Goal: Information Seeking & Learning: Learn about a topic

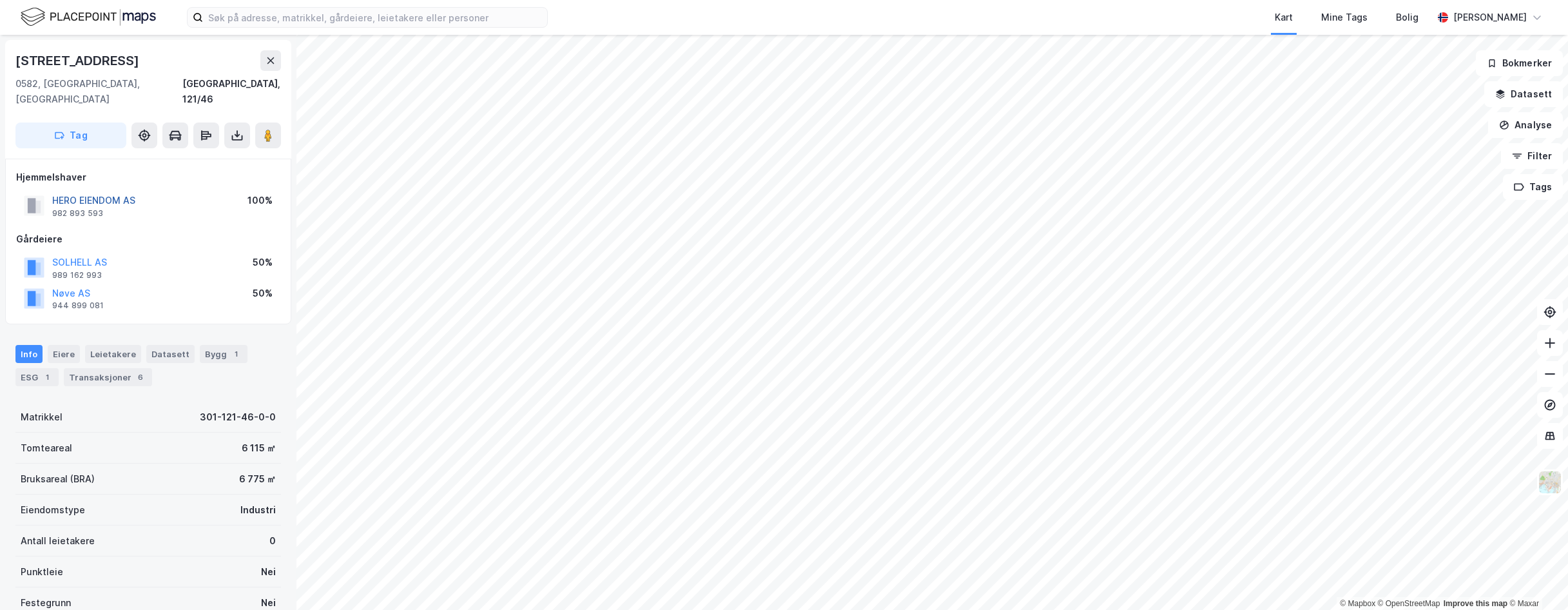
click at [0, 0] on button "HERO EIENDOM AS" at bounding box center [0, 0] width 0 height 0
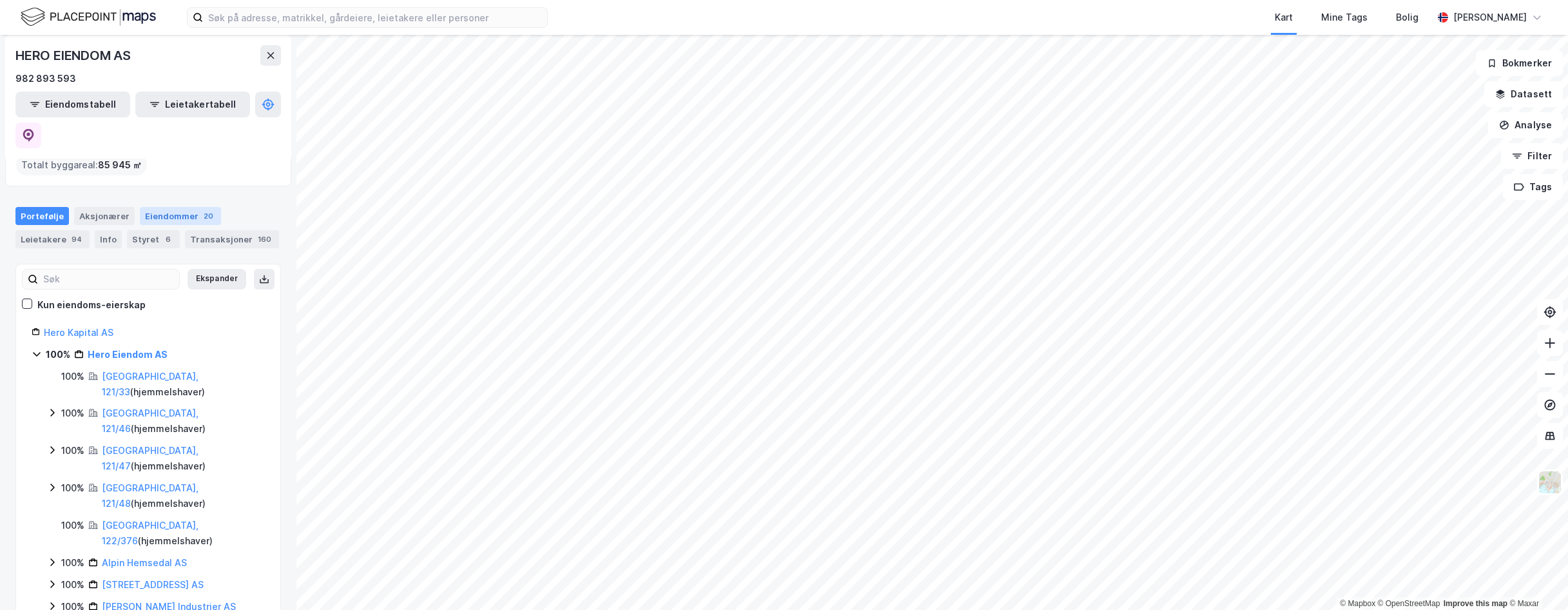
scroll to position [129, 0]
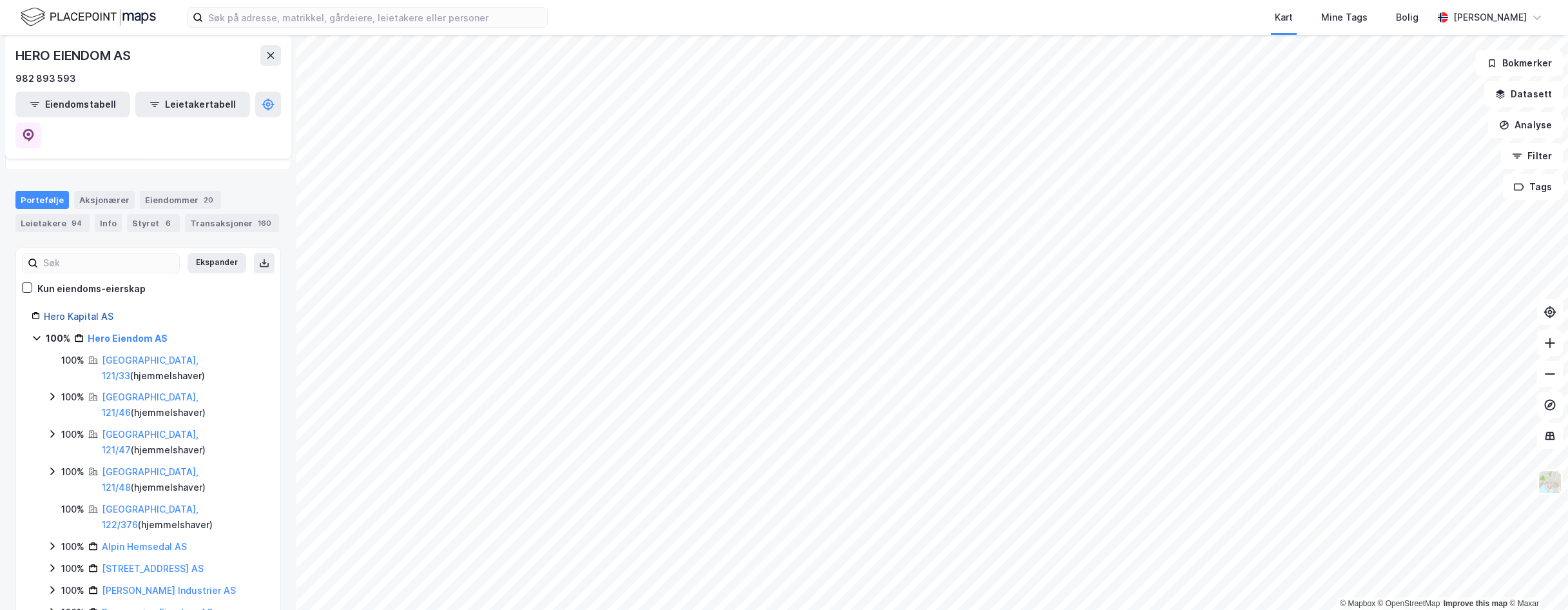
click at [72, 311] on link "Hero Kapital AS" at bounding box center [79, 316] width 69 height 11
click at [98, 191] on div "Aksjonærer" at bounding box center [104, 200] width 60 height 18
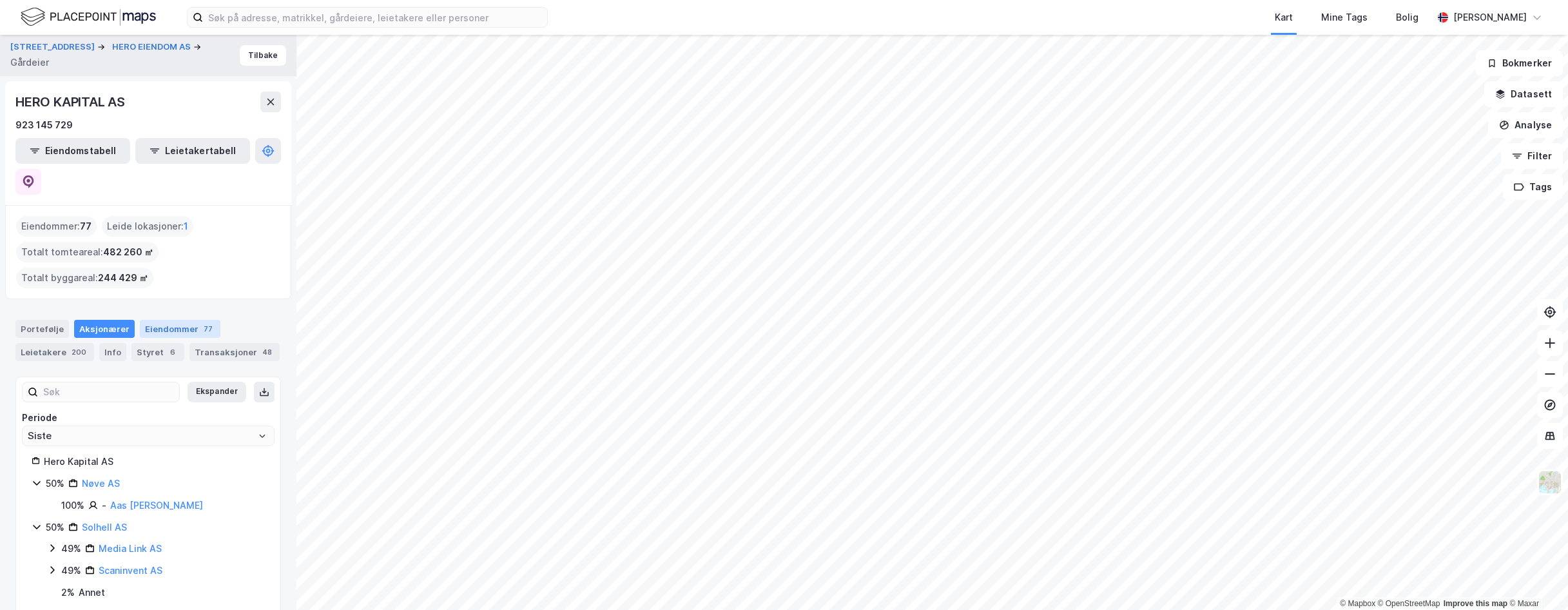
click at [171, 320] on div "Eiendommer 77" at bounding box center [179, 329] width 80 height 18
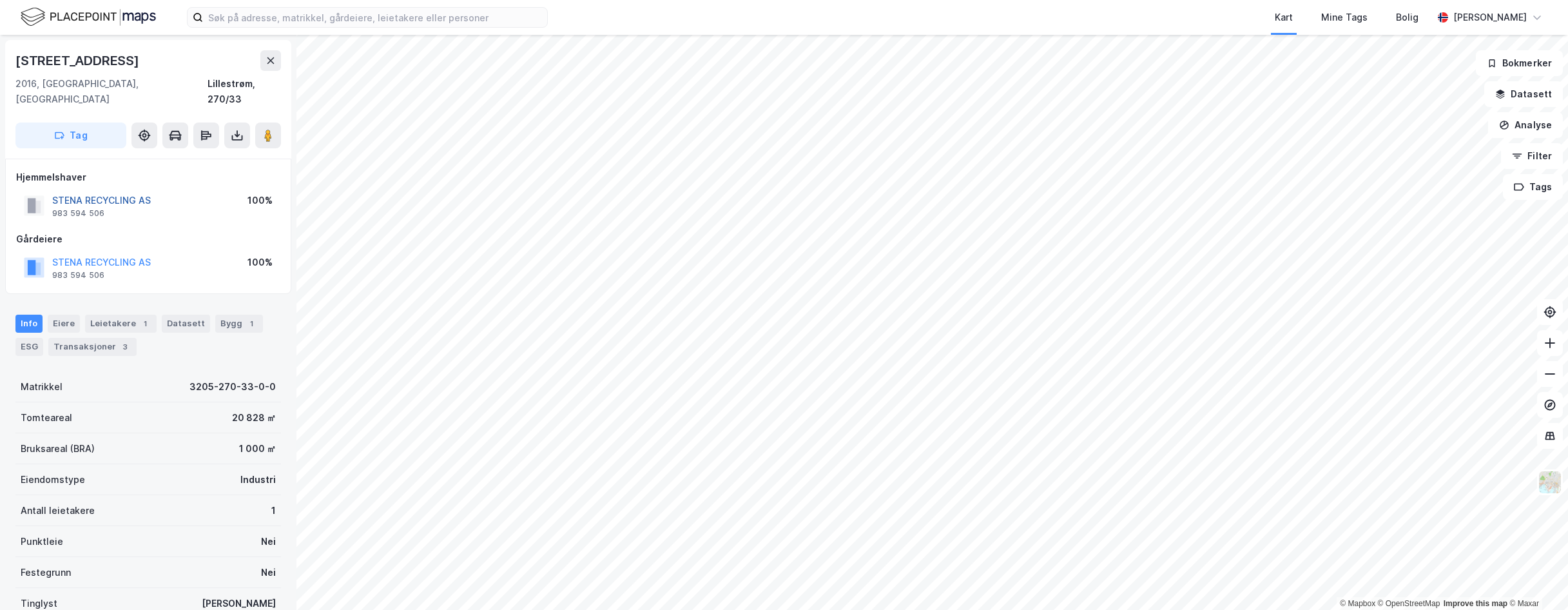
click at [0, 0] on button "STENA RECYCLING AS" at bounding box center [0, 0] width 0 height 0
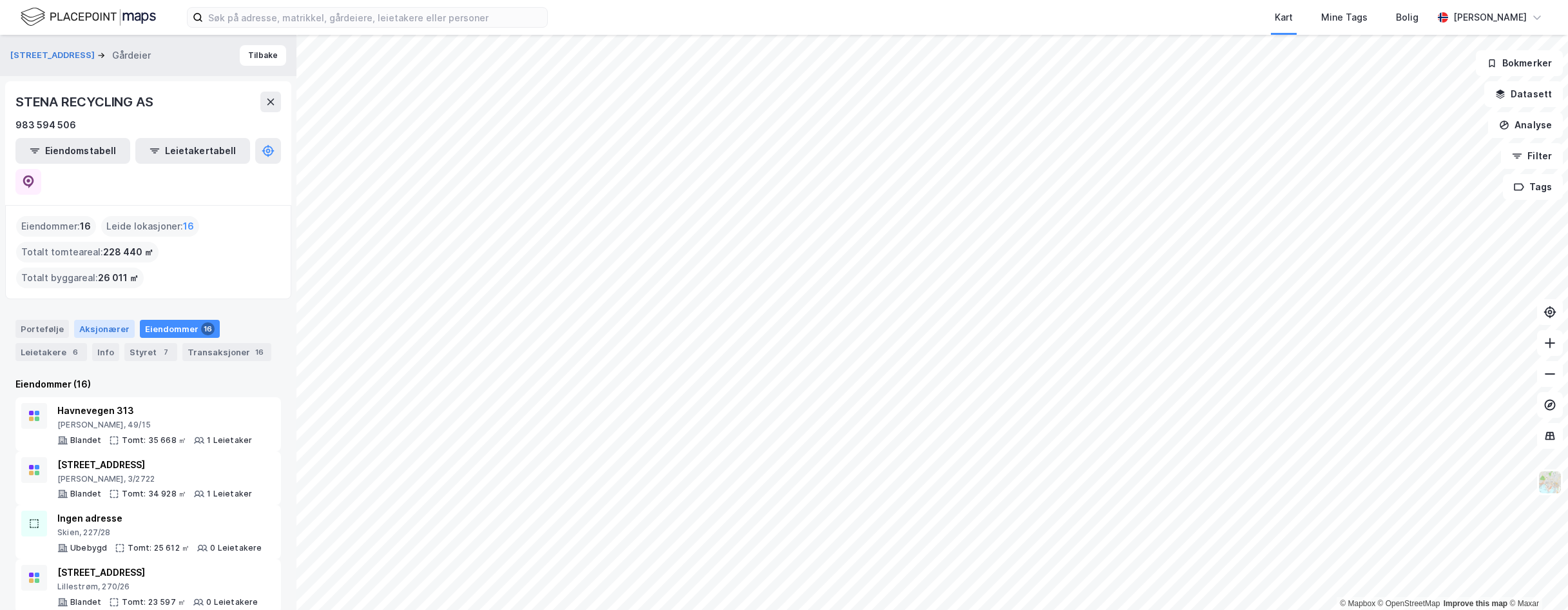
click at [94, 320] on div "Aksjonærer" at bounding box center [104, 329] width 60 height 18
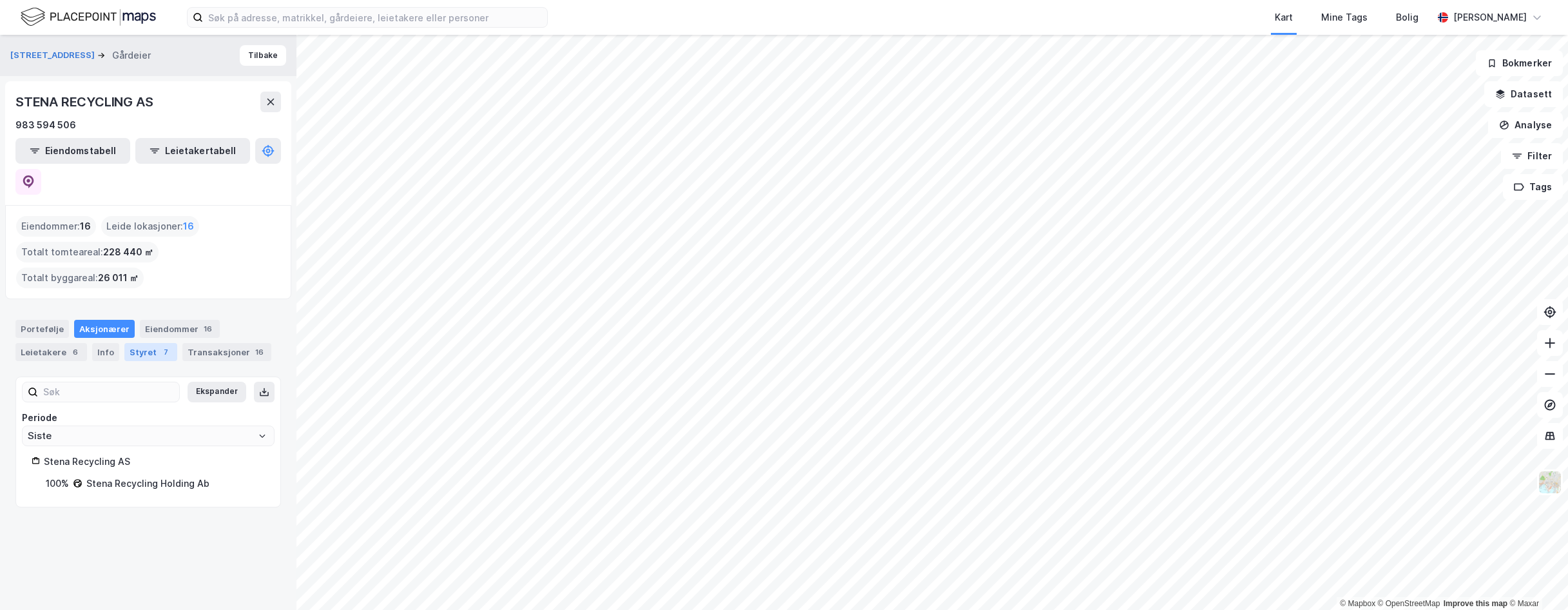
click at [145, 343] on div "Styret 7" at bounding box center [151, 353] width 53 height 18
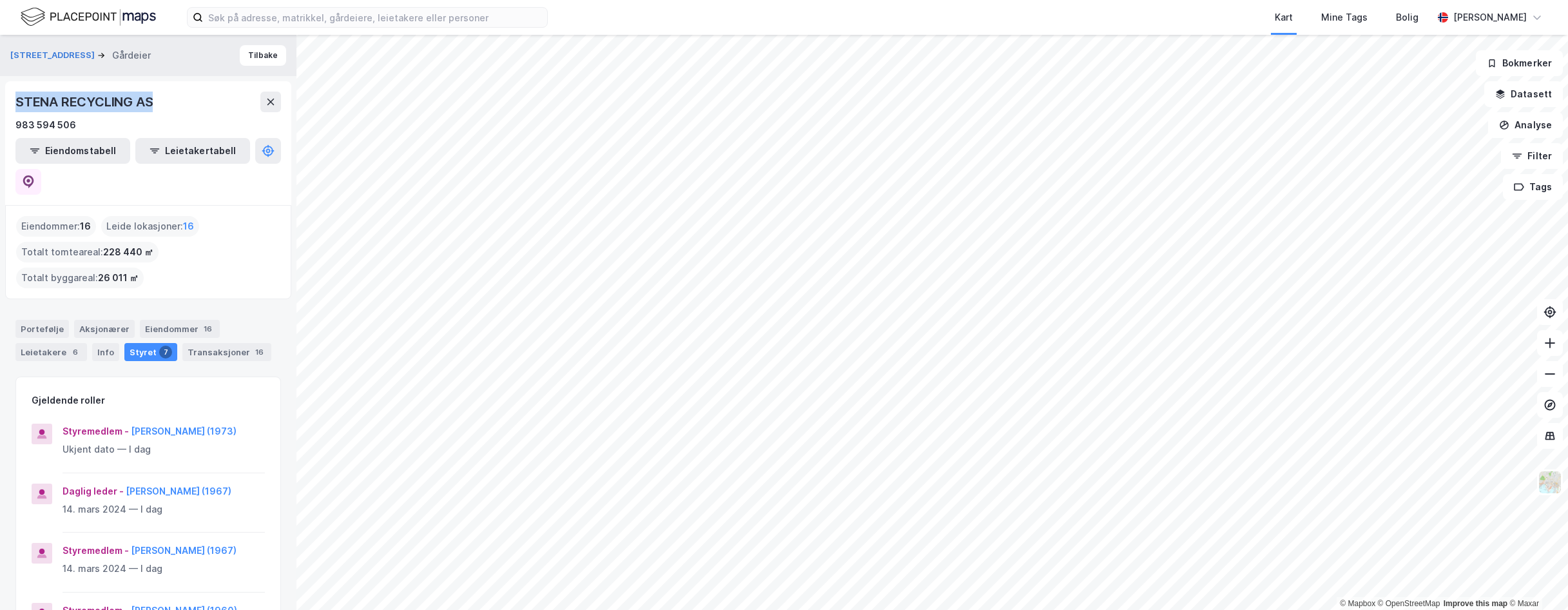
drag, startPoint x: 18, startPoint y: 101, endPoint x: 151, endPoint y: 109, distance: 133.2
click at [151, 109] on div "STENA RECYCLING AS" at bounding box center [85, 102] width 140 height 21
copy div "STENA RECYCLING AS"
